Goal: Task Accomplishment & Management: Use online tool/utility

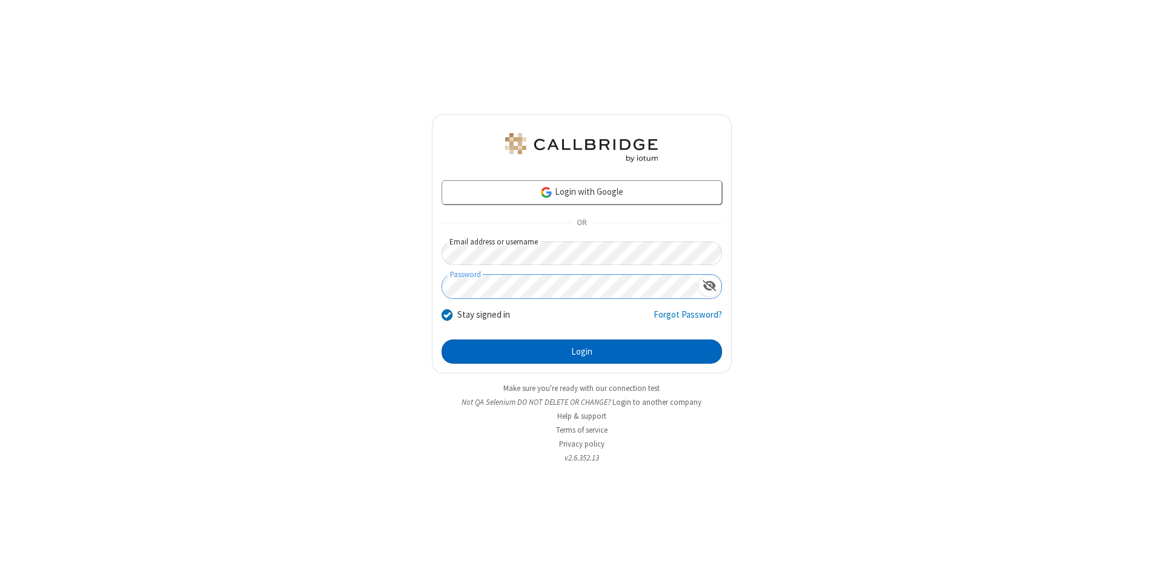
click at [581, 352] on button "Login" at bounding box center [581, 352] width 280 height 24
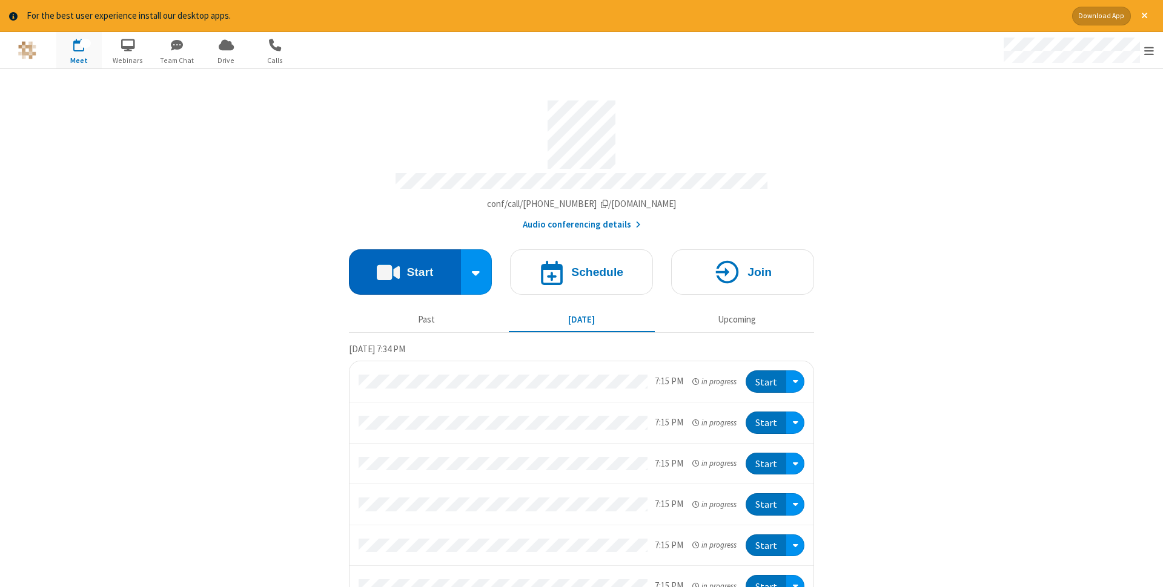
click at [405, 268] on button "Start" at bounding box center [405, 271] width 112 height 45
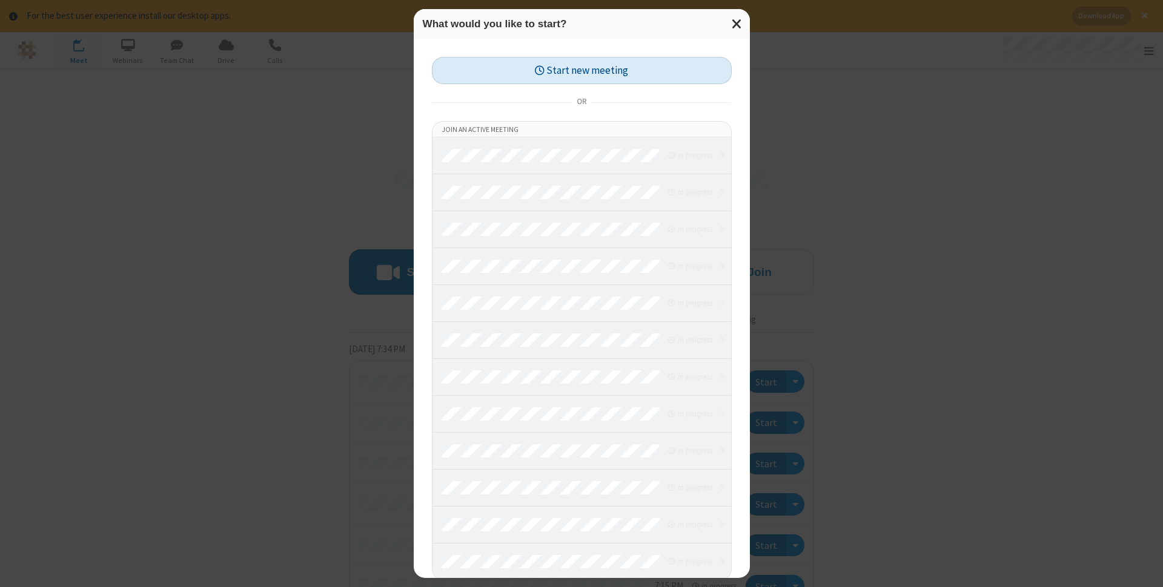
click at [581, 70] on button "Start new meeting" at bounding box center [582, 70] width 300 height 27
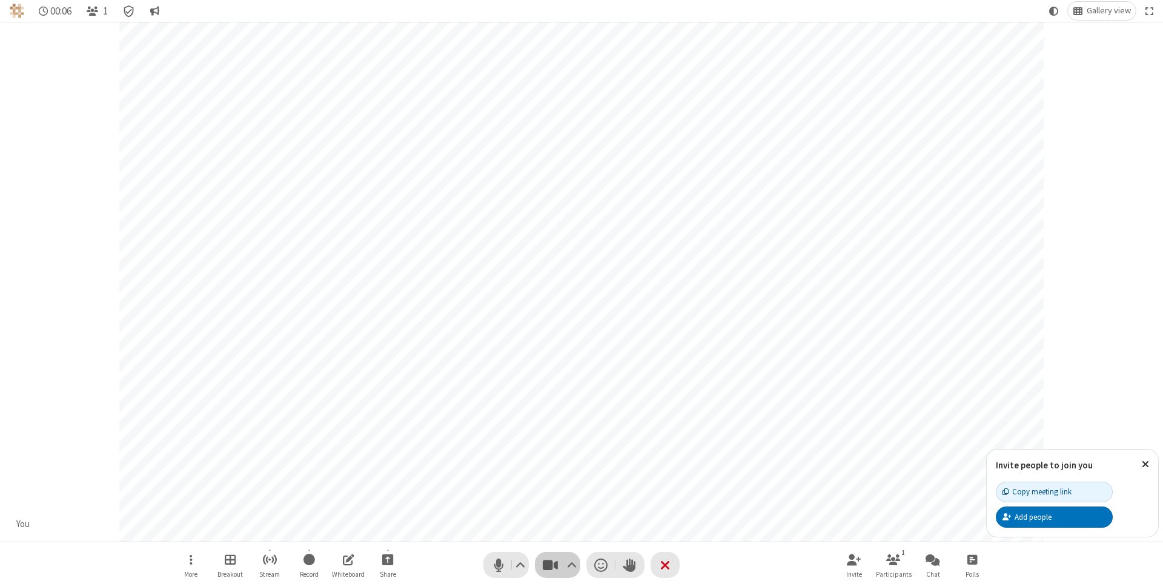
click at [550, 565] on span "Stop video (⌘+Shift+V)" at bounding box center [550, 566] width 18 height 18
click at [550, 565] on span "Start video (⌘+Shift+V)" at bounding box center [550, 566] width 18 height 18
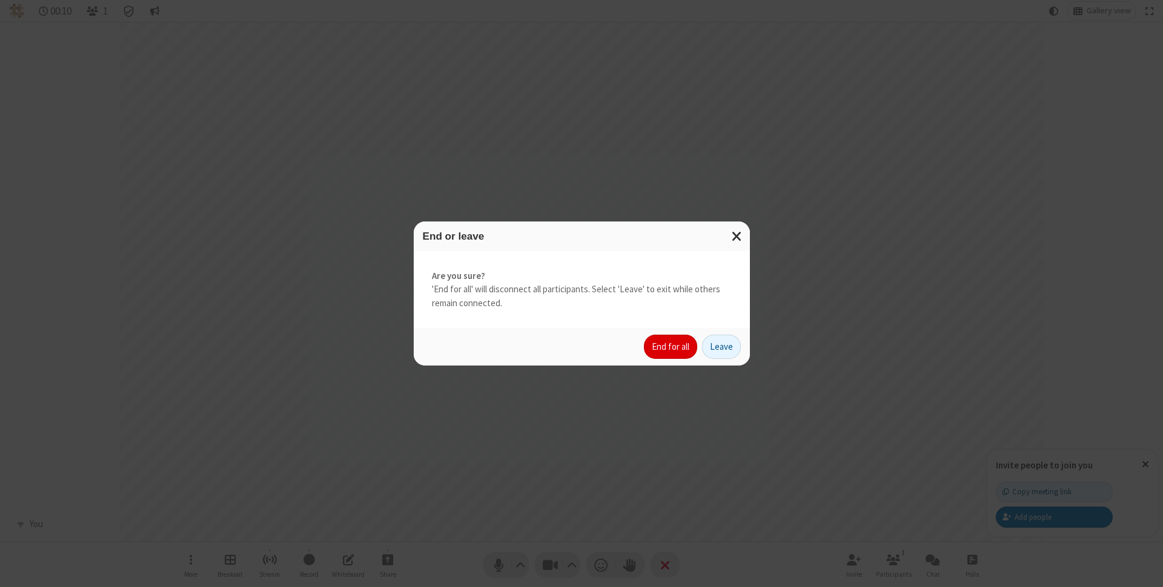
click at [671, 347] on button "End for all" at bounding box center [670, 347] width 53 height 24
